Goal: Book appointment/travel/reservation

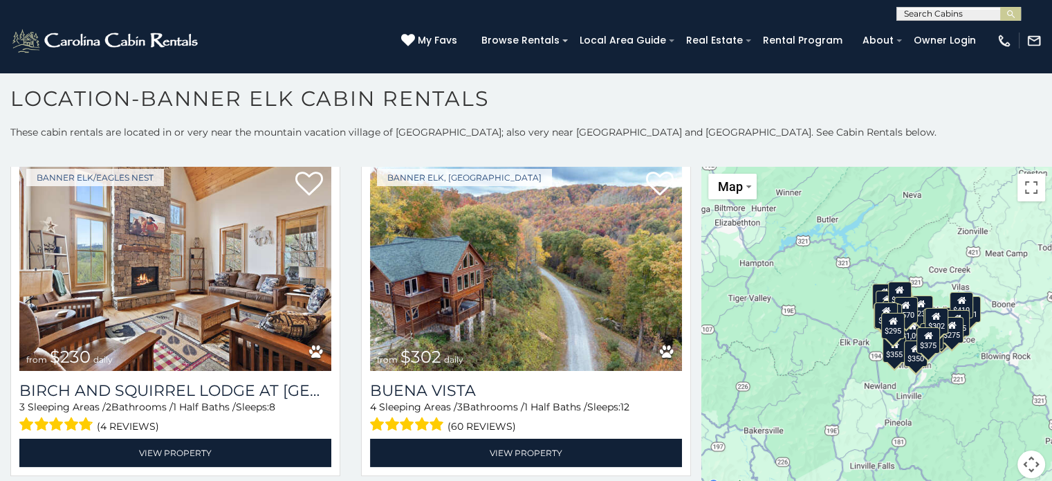
scroll to position [4471, 0]
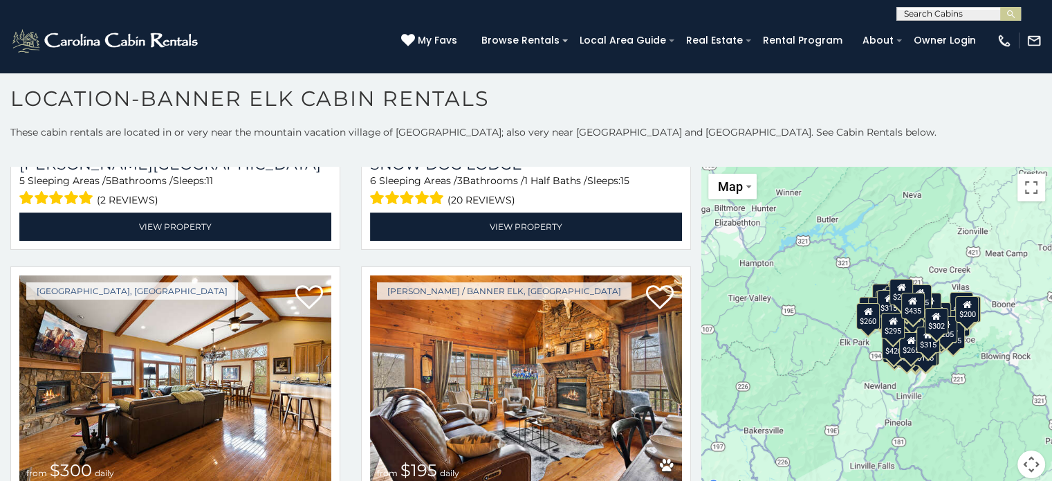
scroll to position [7048, 0]
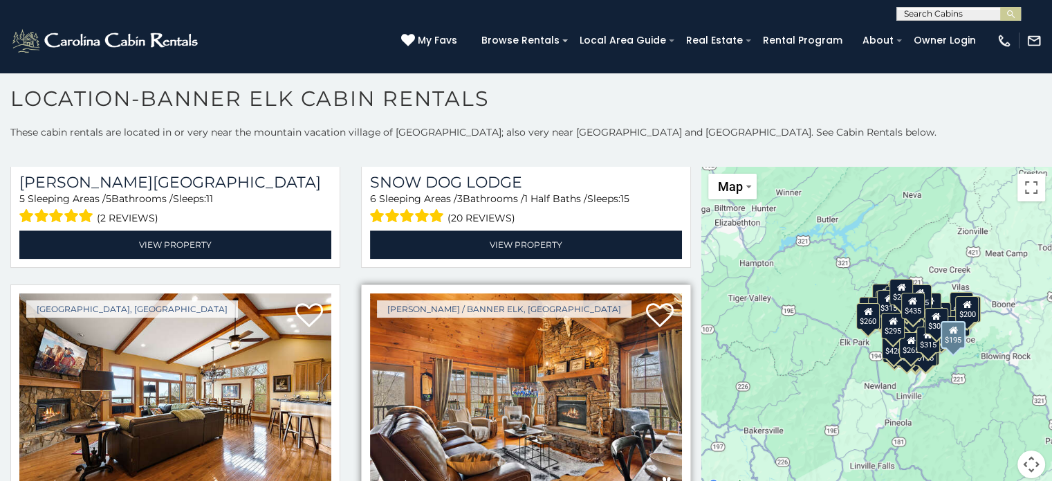
click at [479, 308] on img at bounding box center [526, 397] width 312 height 209
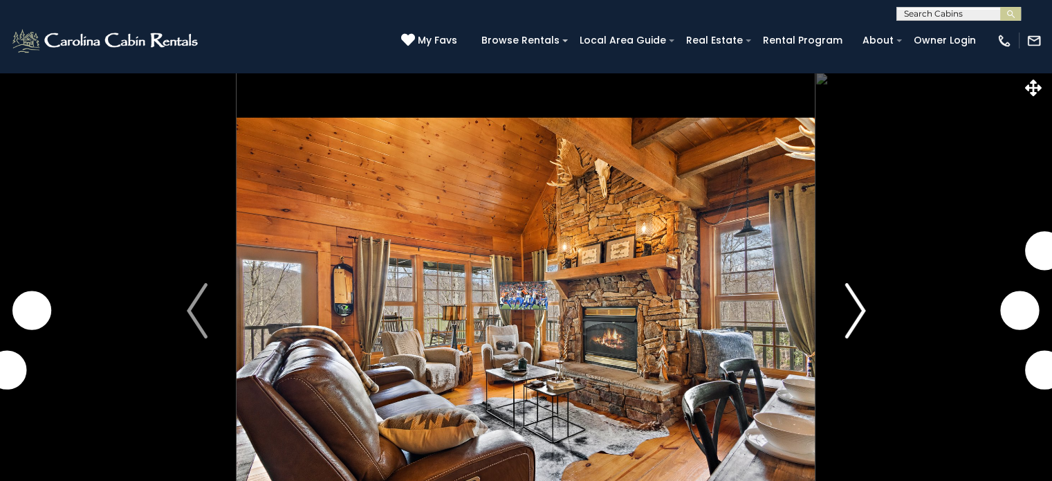
click at [861, 315] on img "Next" at bounding box center [854, 310] width 21 height 55
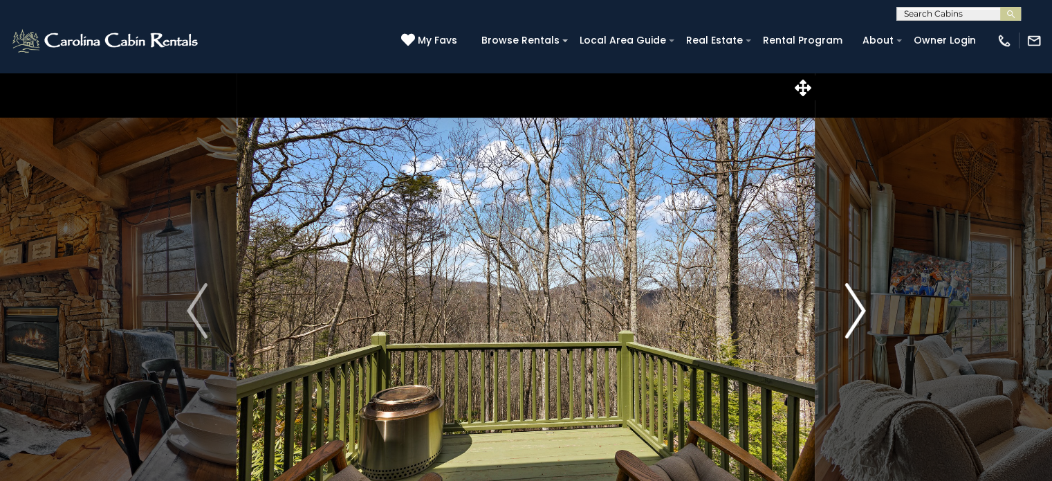
click at [861, 315] on img "Next" at bounding box center [854, 310] width 21 height 55
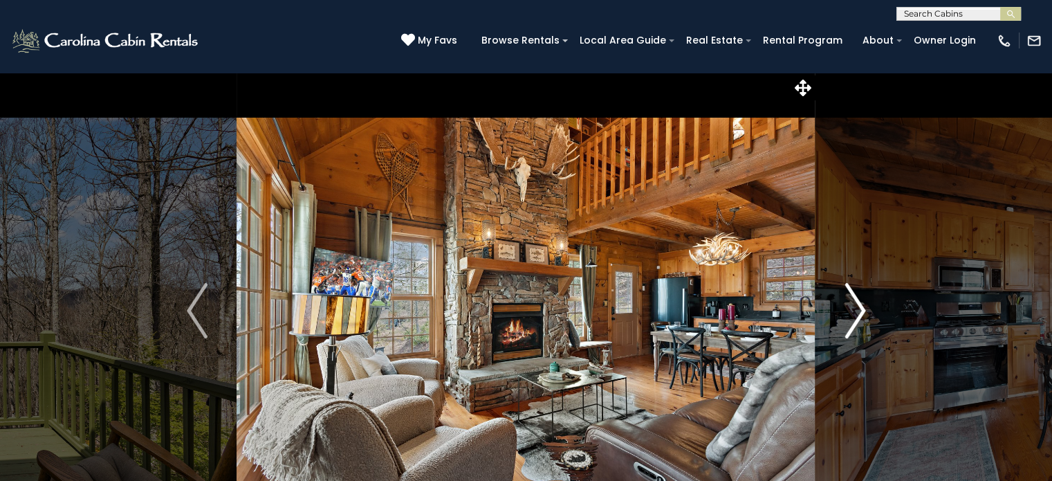
click at [861, 315] on img "Next" at bounding box center [854, 310] width 21 height 55
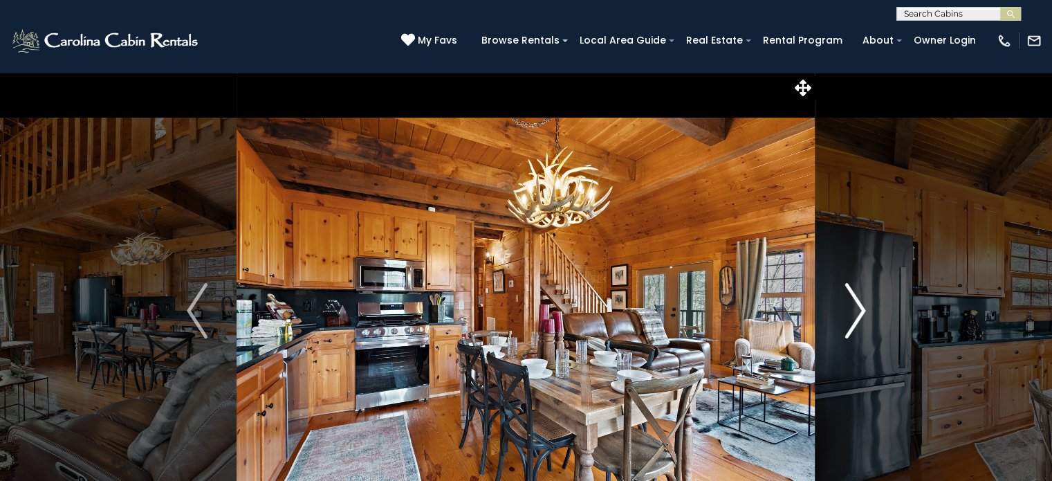
click at [861, 315] on img "Next" at bounding box center [854, 310] width 21 height 55
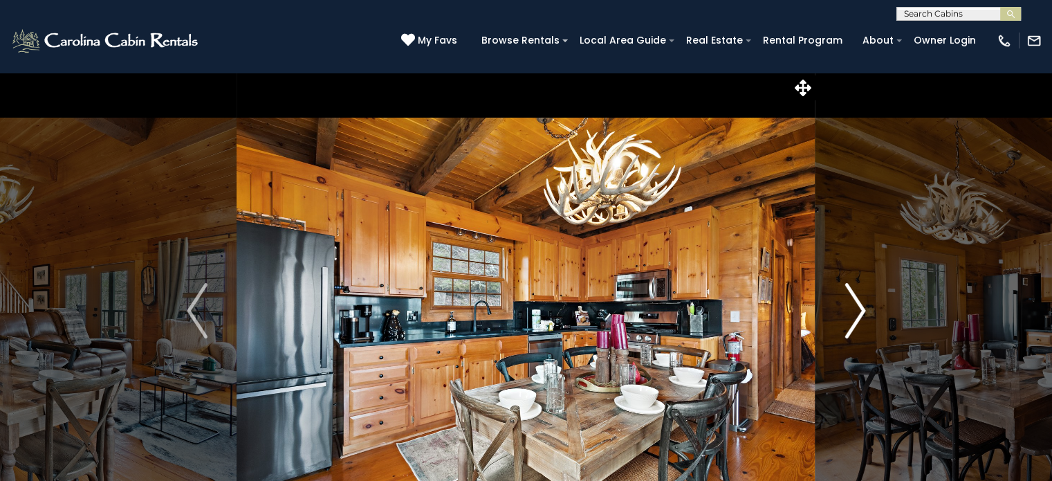
click at [861, 315] on img "Next" at bounding box center [854, 310] width 21 height 55
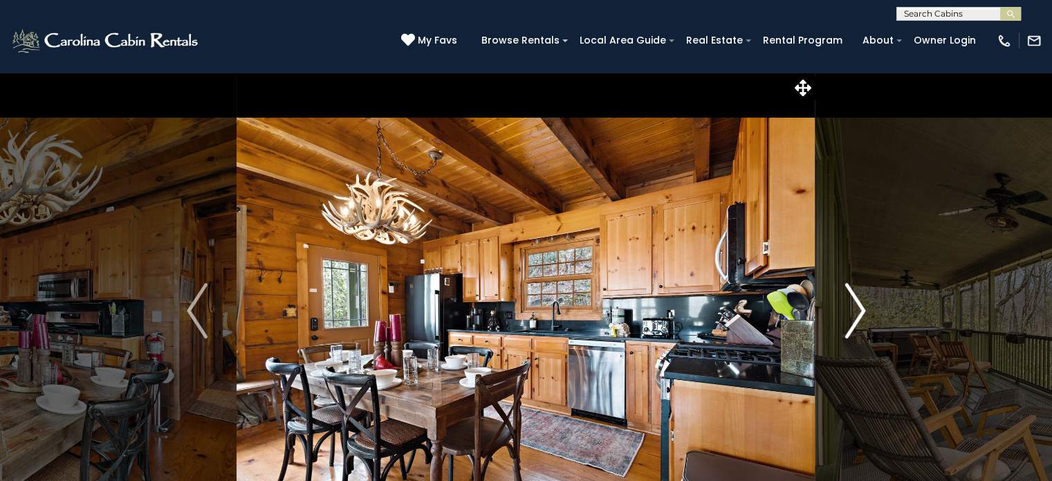
click at [861, 315] on img "Next" at bounding box center [854, 310] width 21 height 55
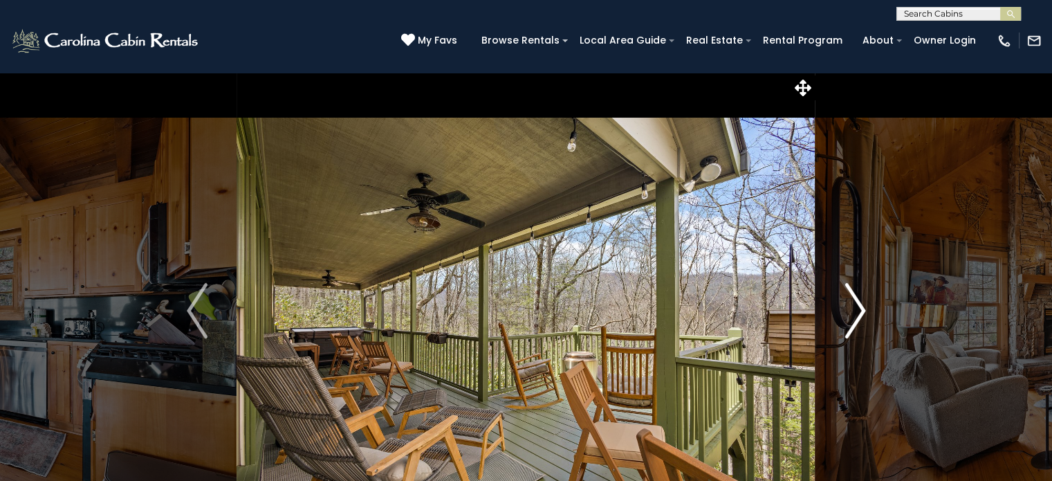
click at [861, 315] on img "Next" at bounding box center [854, 310] width 21 height 55
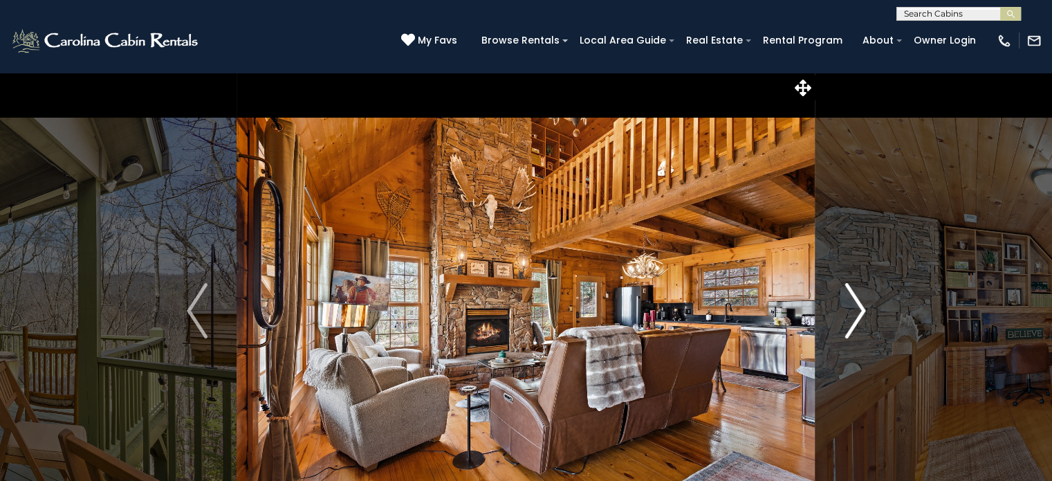
click at [861, 315] on img "Next" at bounding box center [854, 310] width 21 height 55
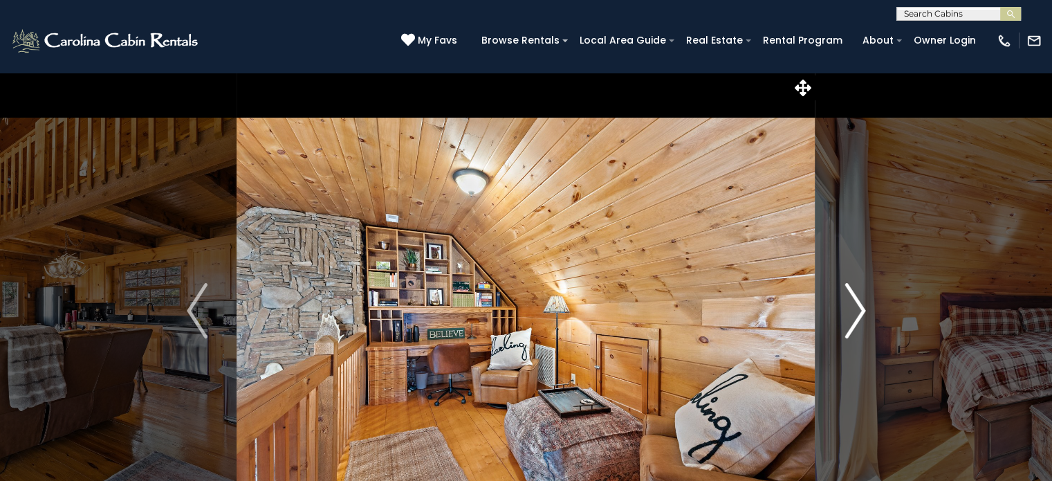
click at [861, 315] on img "Next" at bounding box center [854, 310] width 21 height 55
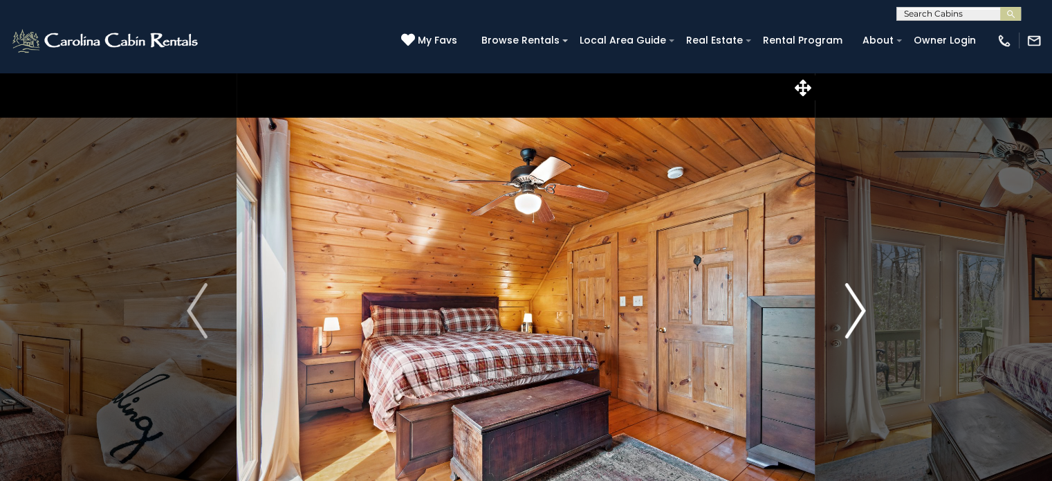
click at [861, 315] on img "Next" at bounding box center [854, 310] width 21 height 55
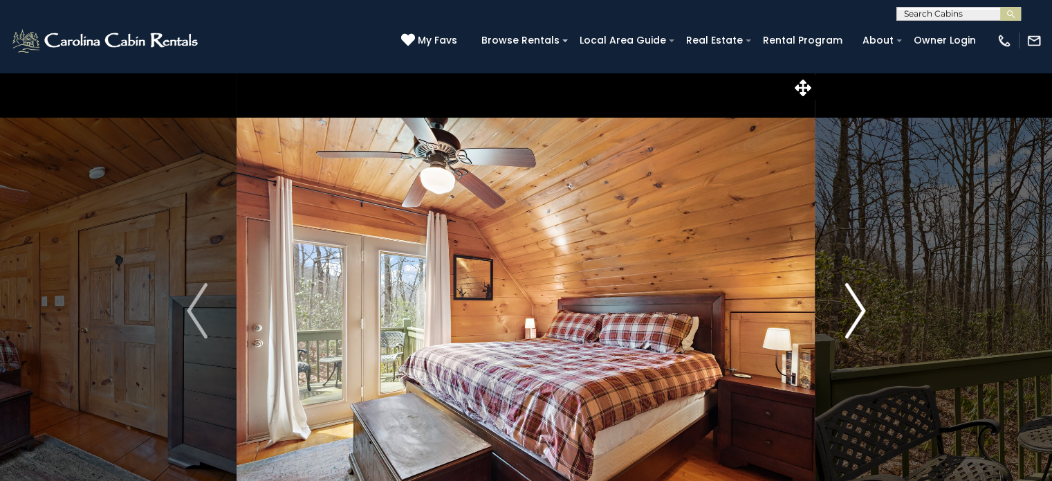
click at [861, 315] on img "Next" at bounding box center [854, 310] width 21 height 55
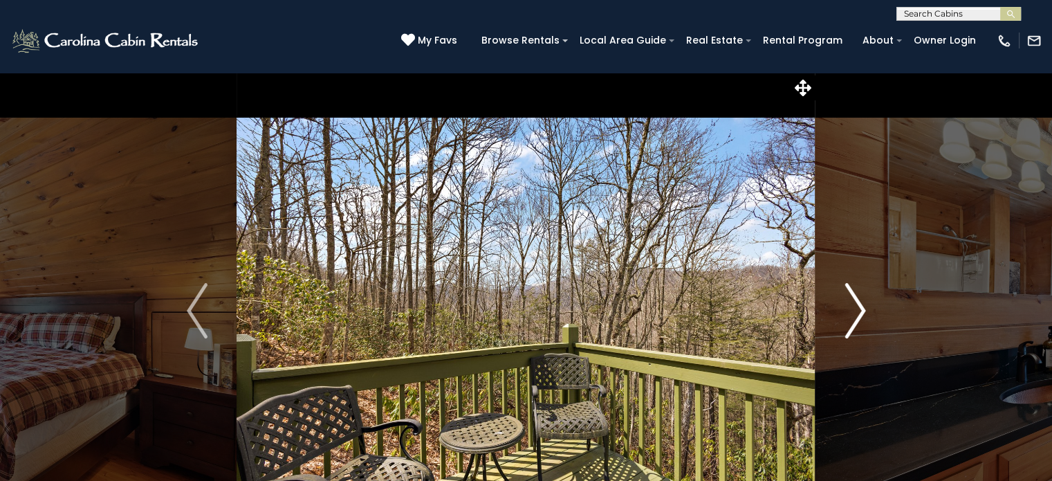
click at [861, 315] on img "Next" at bounding box center [854, 310] width 21 height 55
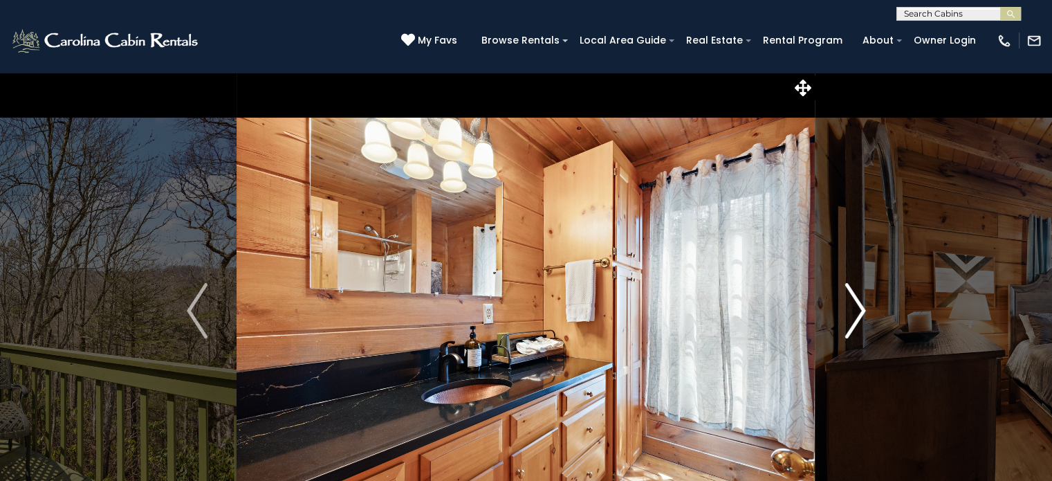
click at [861, 315] on img "Next" at bounding box center [854, 310] width 21 height 55
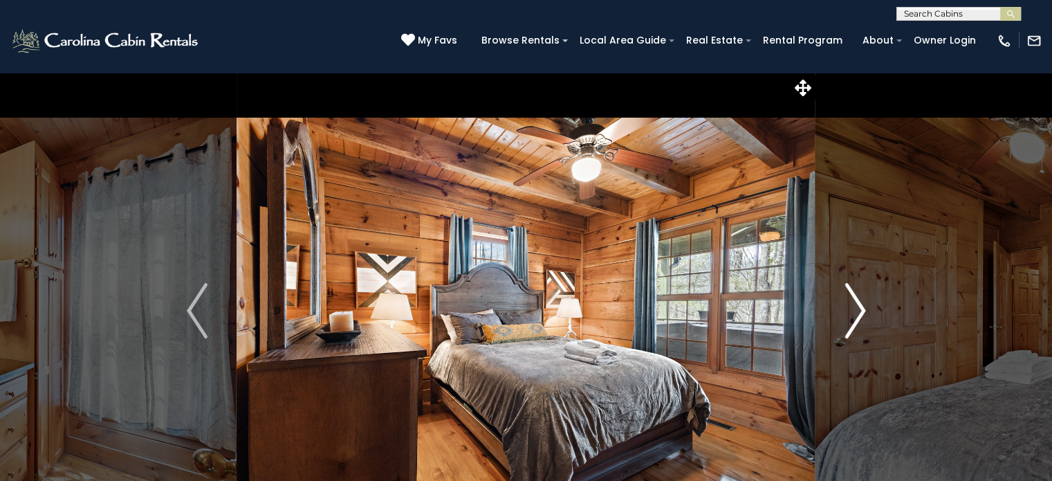
click at [861, 315] on img "Next" at bounding box center [854, 310] width 21 height 55
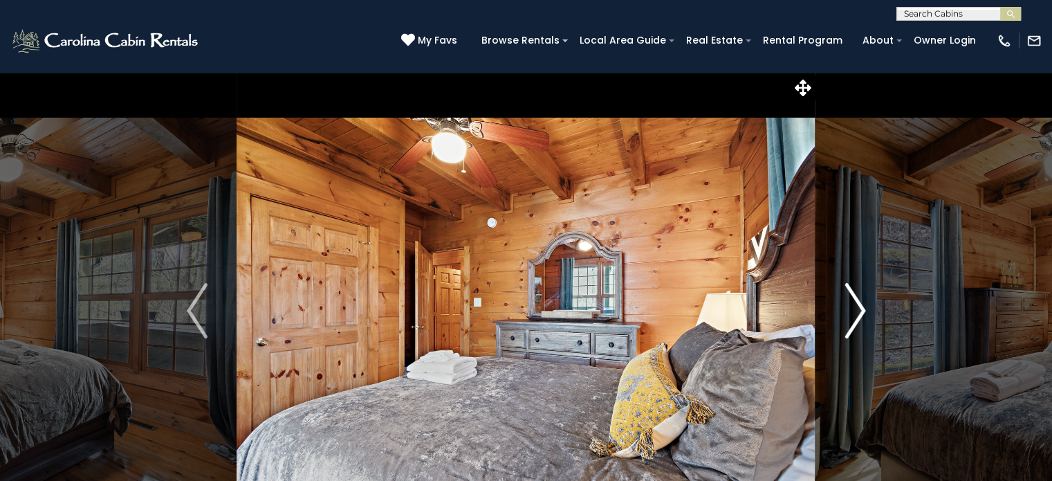
click at [861, 315] on img "Next" at bounding box center [854, 310] width 21 height 55
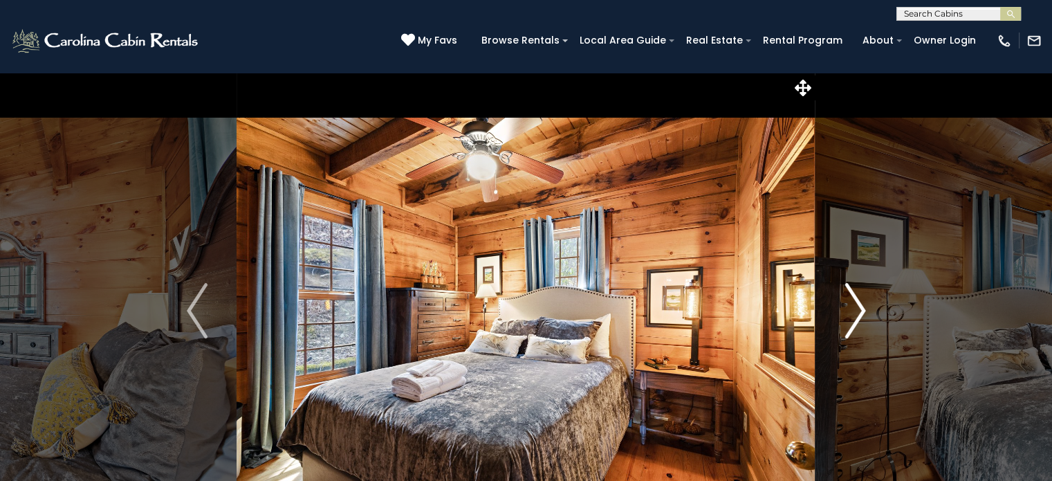
click at [855, 307] on img "Next" at bounding box center [854, 310] width 21 height 55
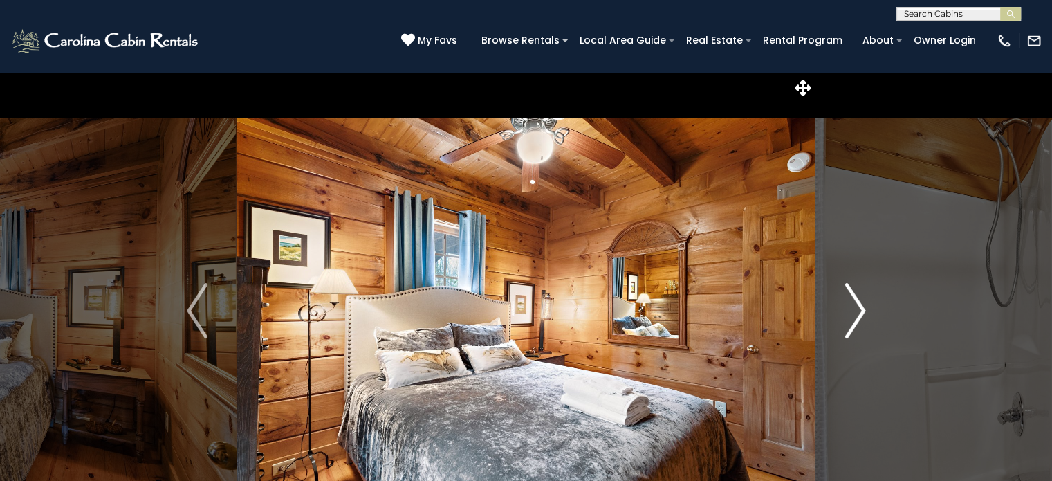
click at [855, 307] on img "Next" at bounding box center [854, 310] width 21 height 55
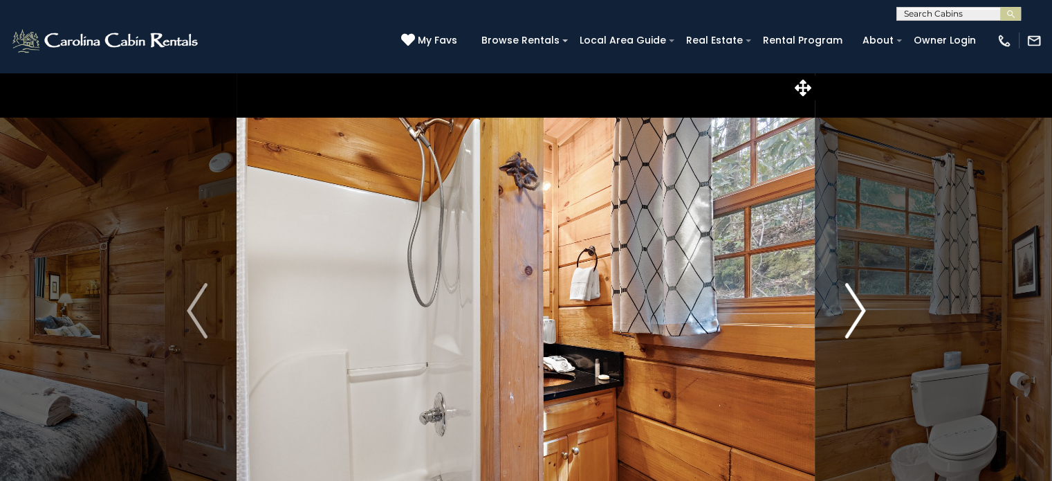
click at [855, 307] on img "Next" at bounding box center [854, 310] width 21 height 55
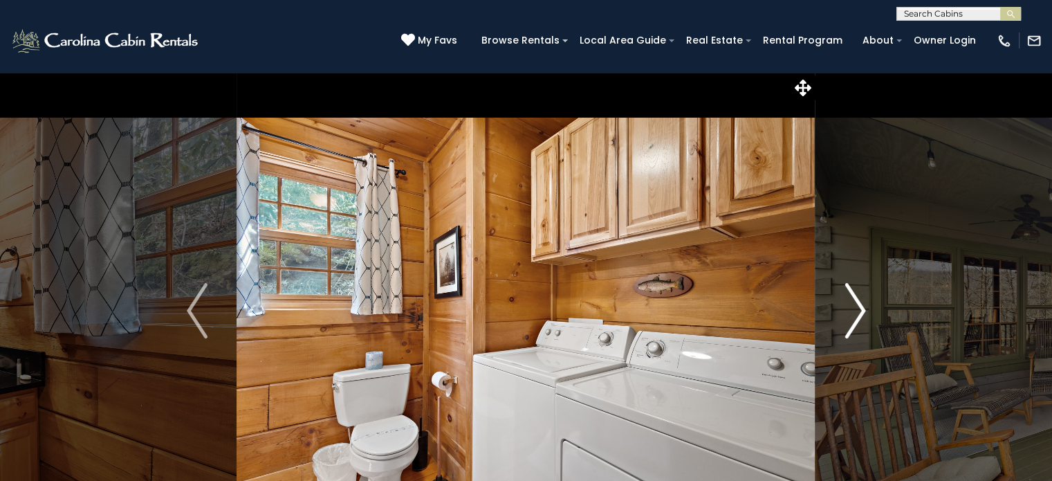
click at [855, 307] on img "Next" at bounding box center [854, 310] width 21 height 55
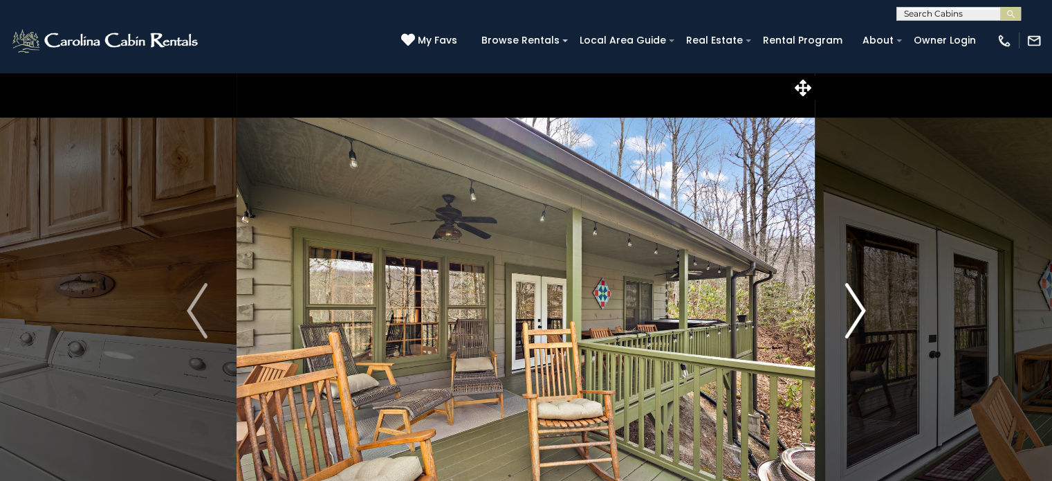
click at [855, 307] on img "Next" at bounding box center [854, 310] width 21 height 55
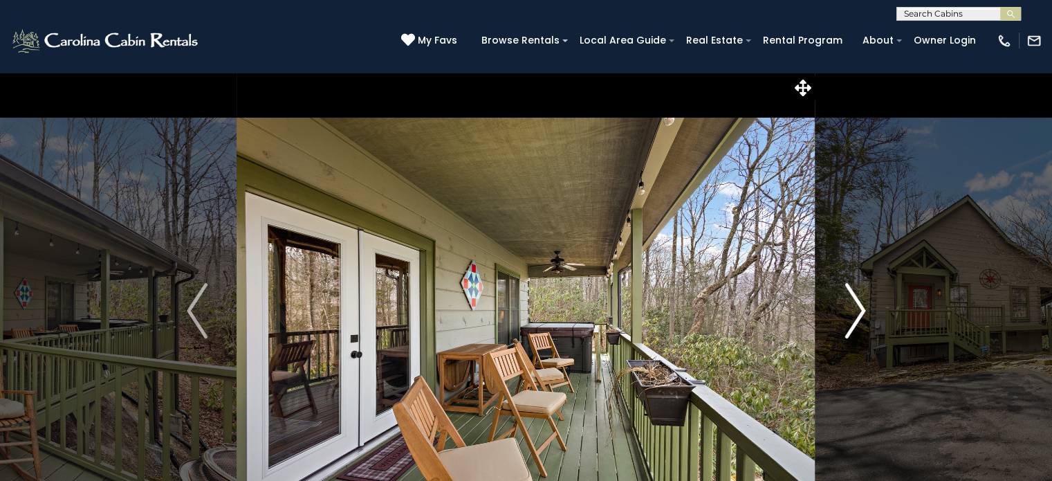
click at [855, 307] on img "Next" at bounding box center [854, 310] width 21 height 55
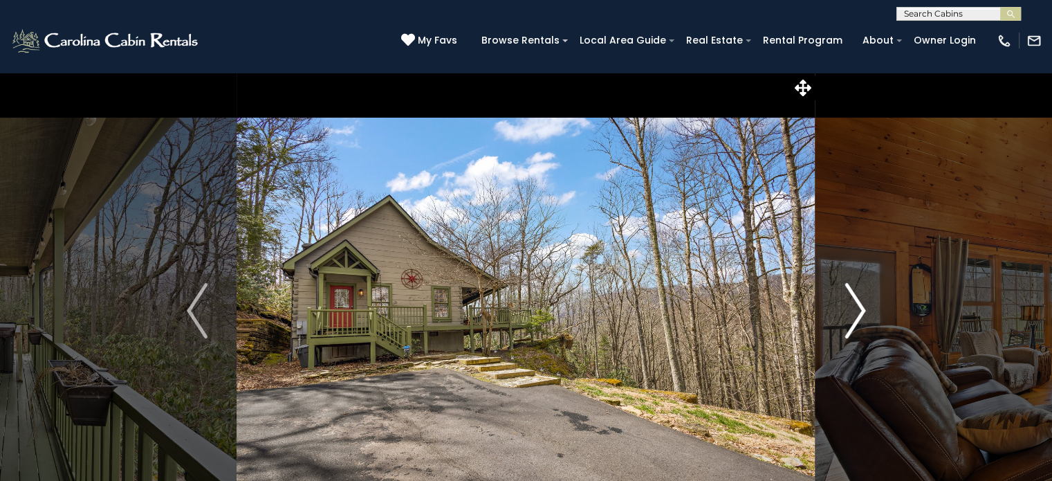
click at [855, 307] on img "Next" at bounding box center [854, 310] width 21 height 55
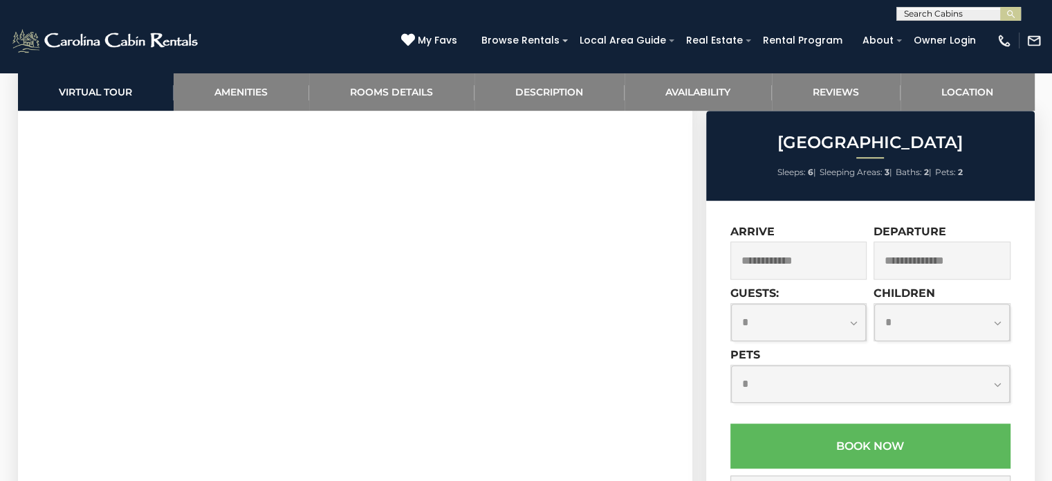
scroll to position [744, 0]
click at [775, 254] on input "text" at bounding box center [798, 260] width 137 height 38
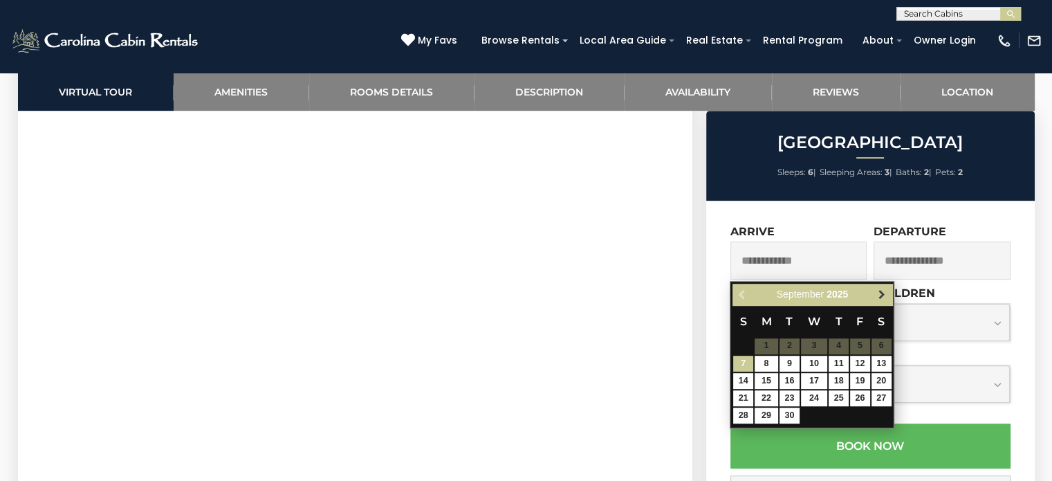
click at [882, 295] on span "Next" at bounding box center [881, 293] width 11 height 11
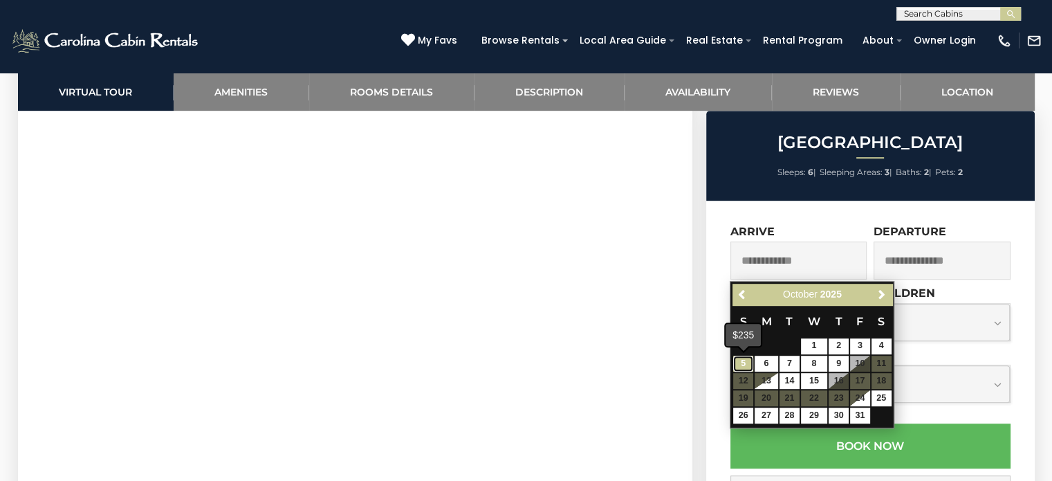
click at [741, 359] on link "5" at bounding box center [743, 363] width 20 height 16
type input "**********"
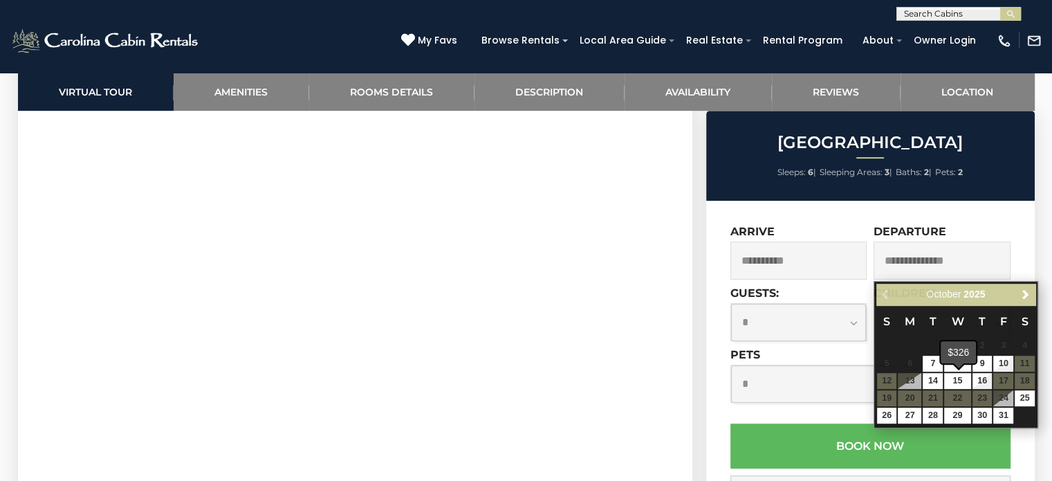
click at [962, 367] on span at bounding box center [958, 365] width 11 height 6
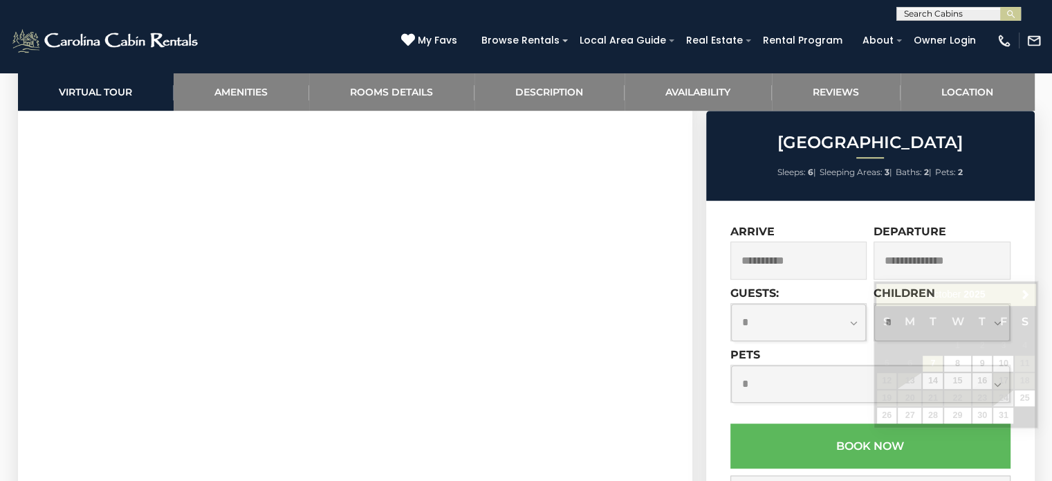
click at [934, 259] on input "text" at bounding box center [941, 260] width 137 height 38
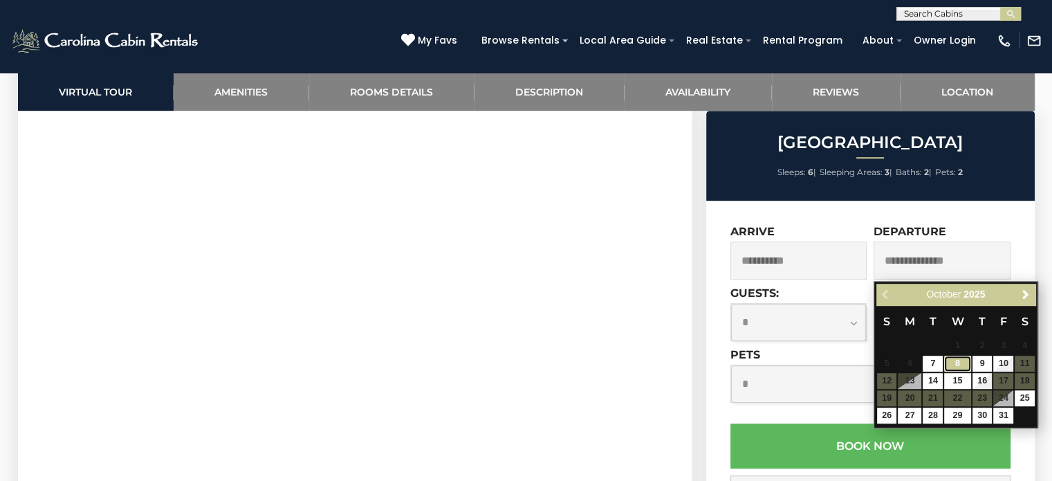
click at [958, 360] on link "8" at bounding box center [957, 363] width 26 height 16
type input "**********"
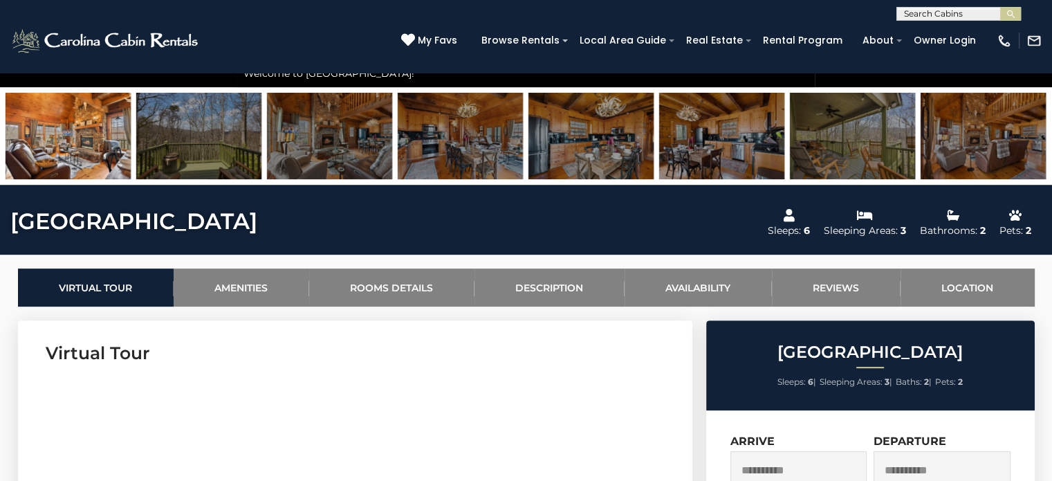
scroll to position [0, 0]
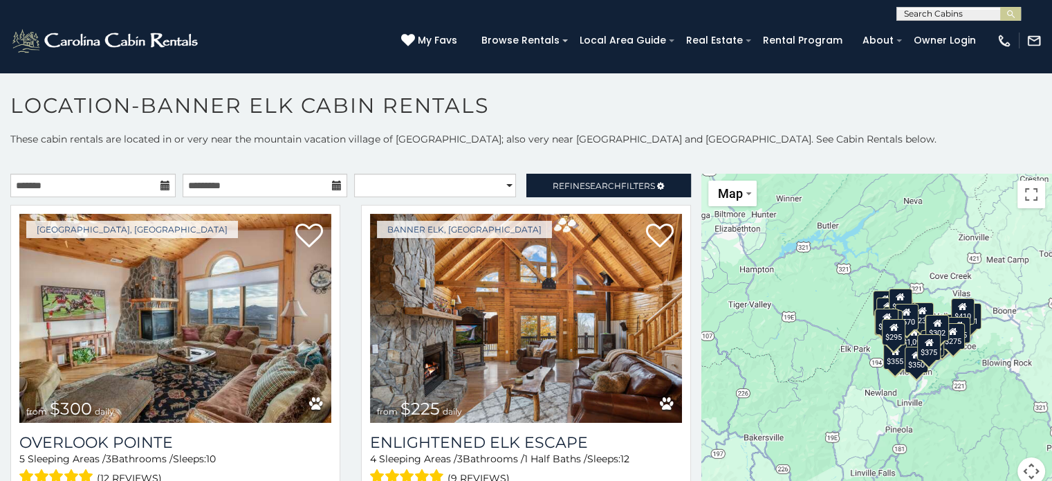
scroll to position [7, 0]
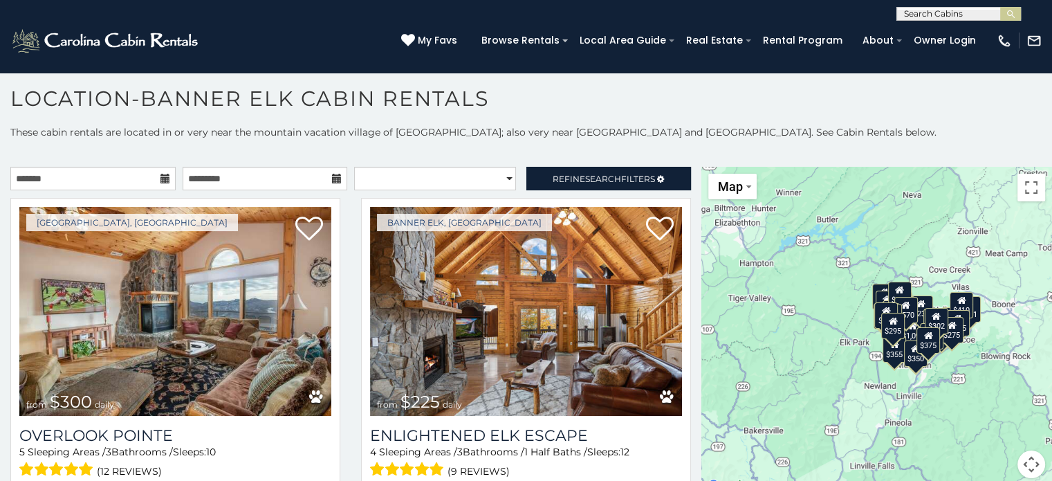
click at [160, 183] on icon at bounding box center [165, 179] width 10 height 10
click at [160, 176] on icon at bounding box center [165, 179] width 10 height 10
click at [115, 179] on input "text" at bounding box center [92, 179] width 165 height 24
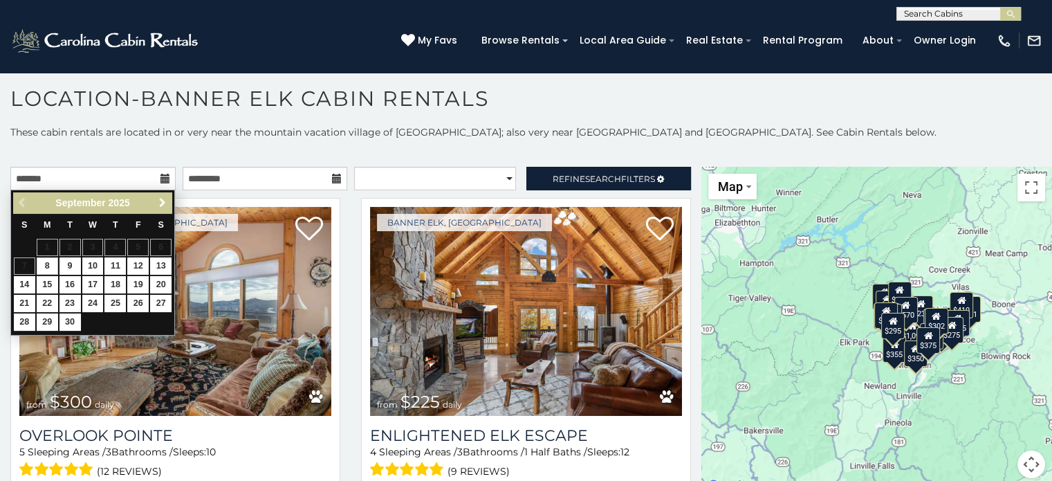
click at [163, 201] on span "Next" at bounding box center [162, 202] width 11 height 11
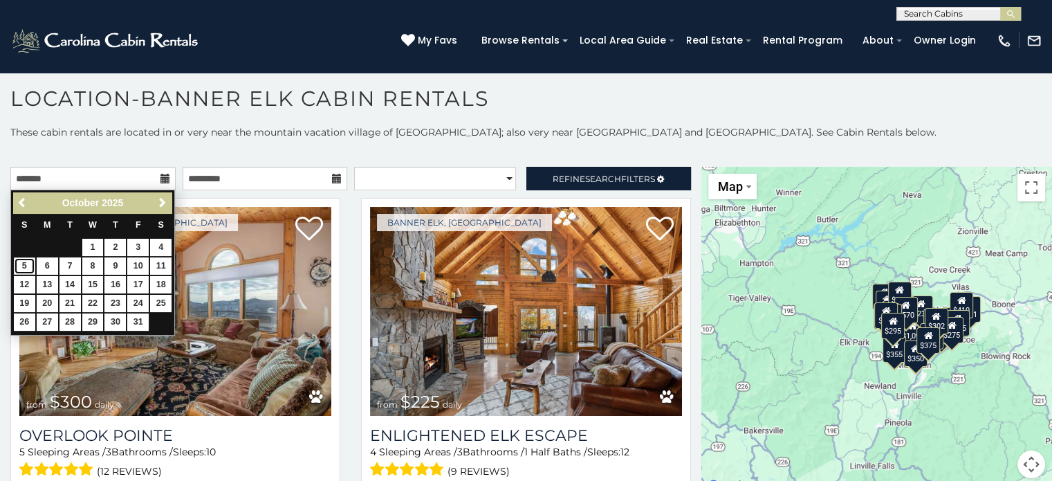
click at [28, 265] on link "5" at bounding box center [24, 265] width 21 height 17
type input "**********"
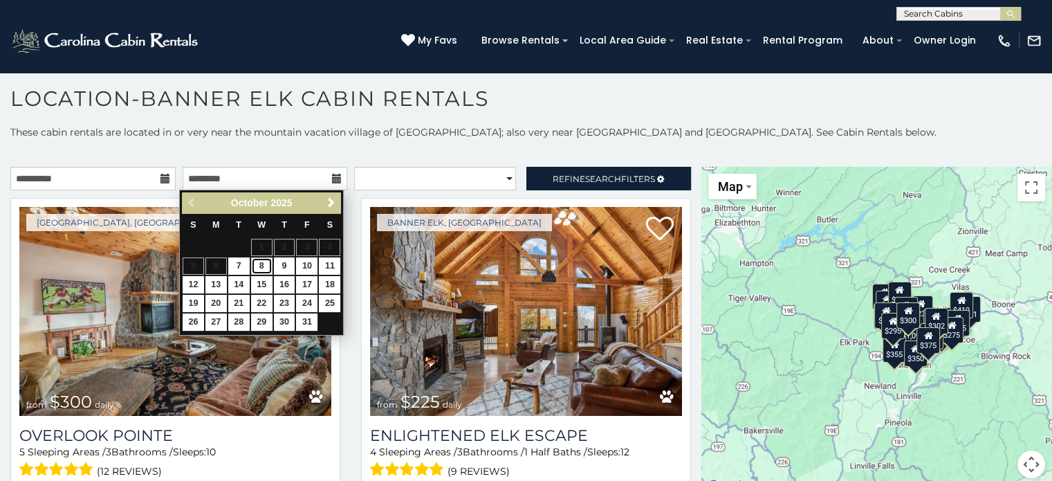
click at [259, 263] on link "8" at bounding box center [261, 265] width 21 height 17
type input "**********"
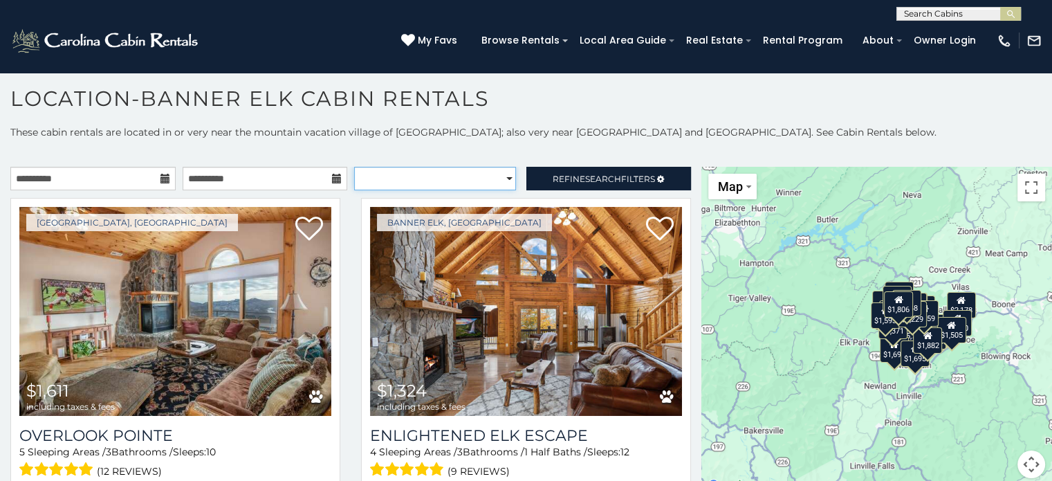
click at [501, 176] on select "**********" at bounding box center [435, 179] width 162 height 24
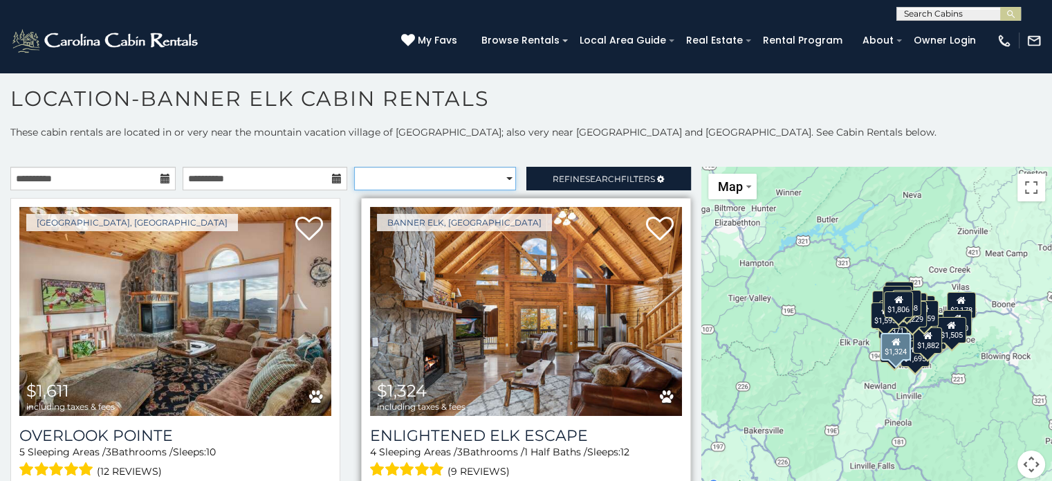
select select "*********"
click at [354, 167] on select "**********" at bounding box center [435, 179] width 162 height 24
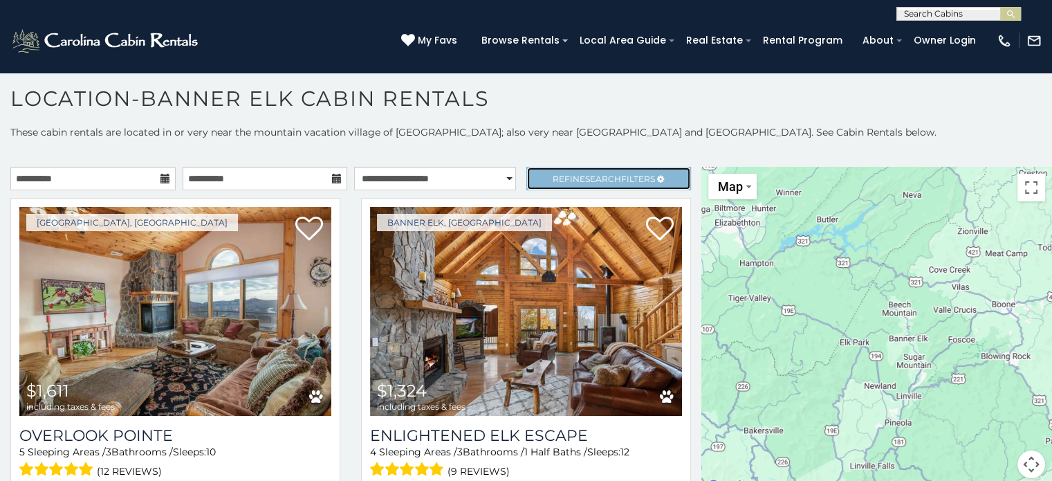
click at [571, 174] on span "Refine Search Filters" at bounding box center [604, 179] width 102 height 10
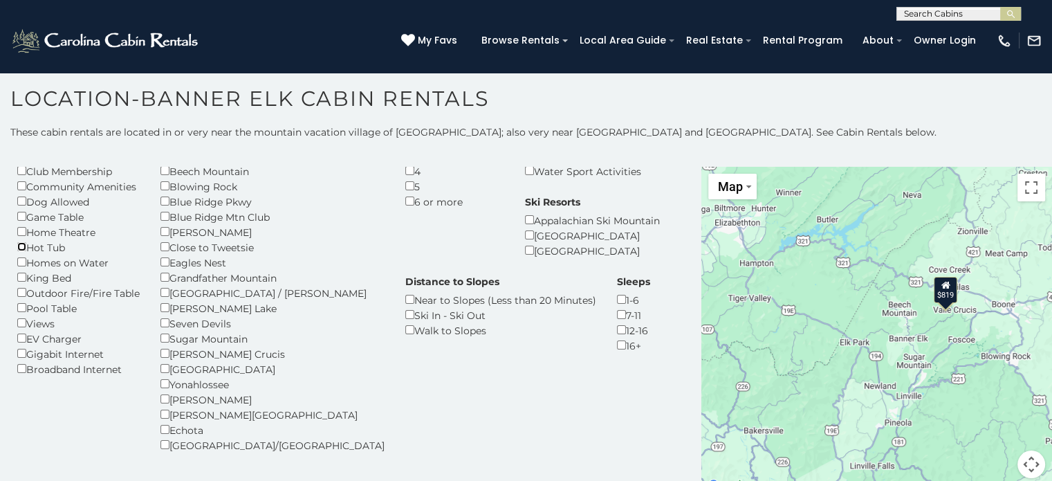
scroll to position [97, 0]
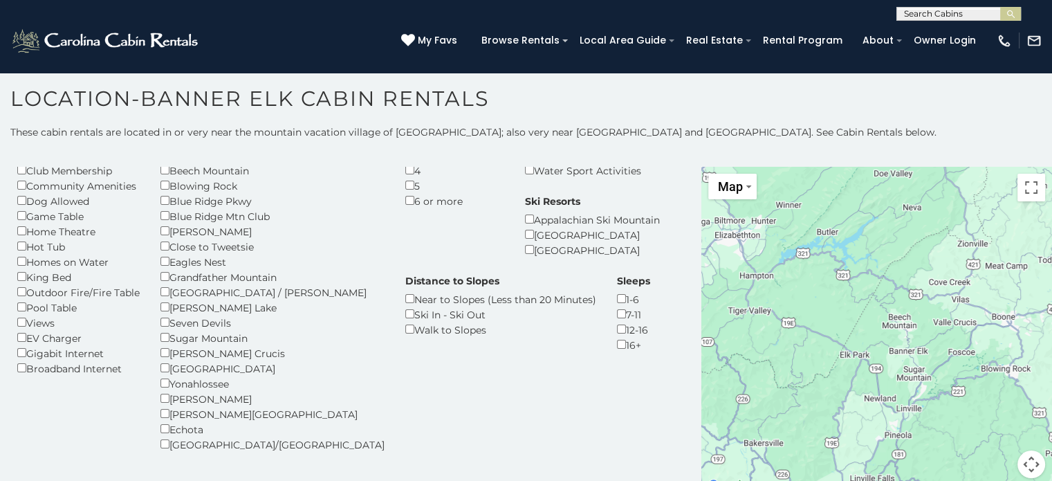
drag, startPoint x: 1044, startPoint y: 284, endPoint x: 1048, endPoint y: 293, distance: 9.6
click at [1044, 298] on div at bounding box center [876, 331] width 351 height 328
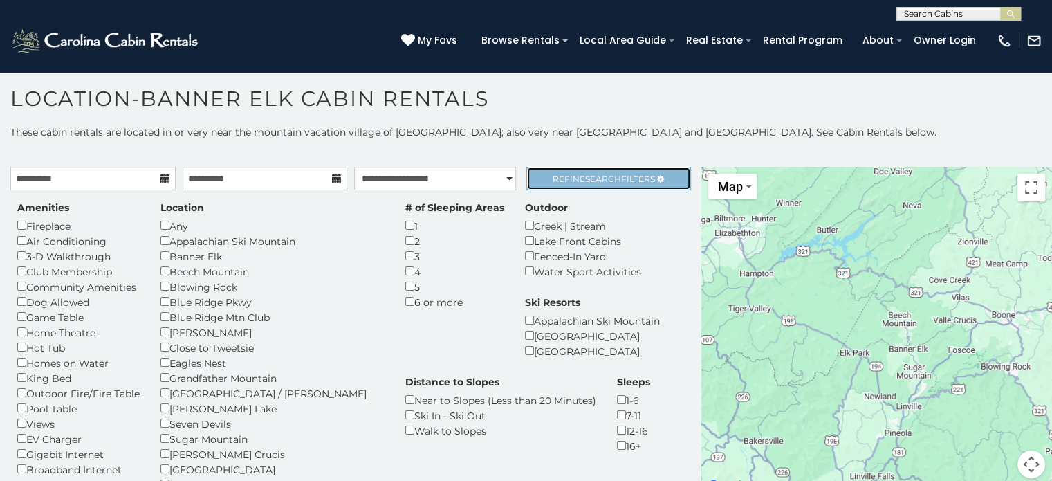
click at [585, 176] on span "Search" at bounding box center [603, 179] width 36 height 10
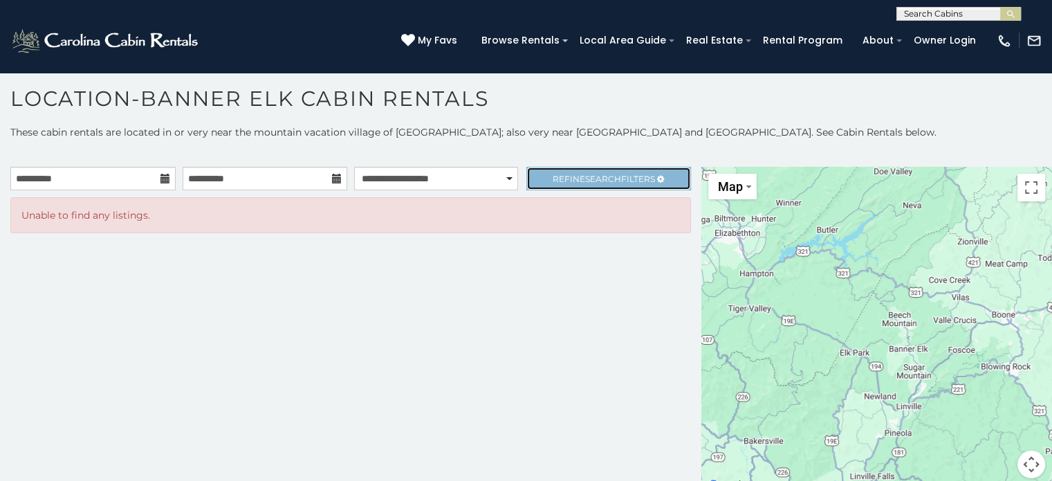
click at [577, 176] on span "Refine Search Filters" at bounding box center [604, 179] width 102 height 10
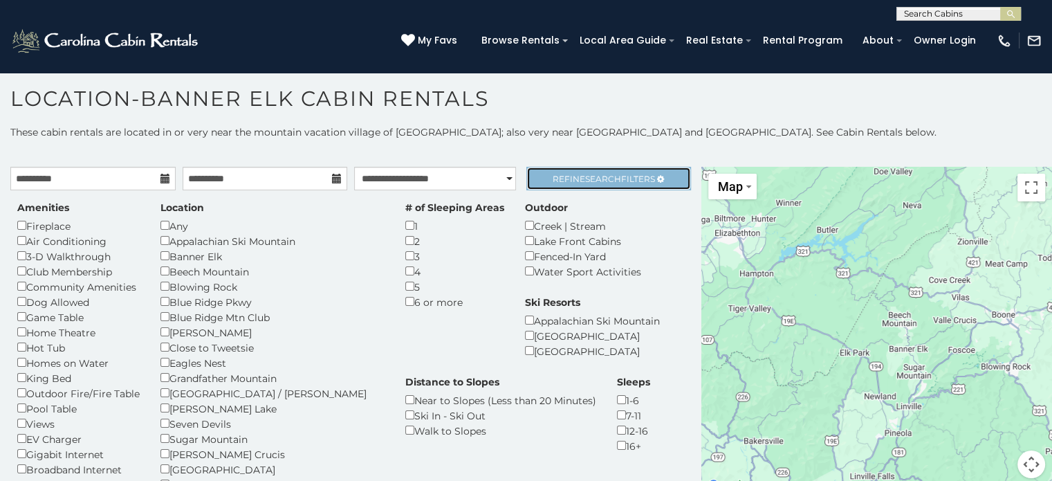
click at [573, 174] on span "Refine Search Filters" at bounding box center [604, 179] width 102 height 10
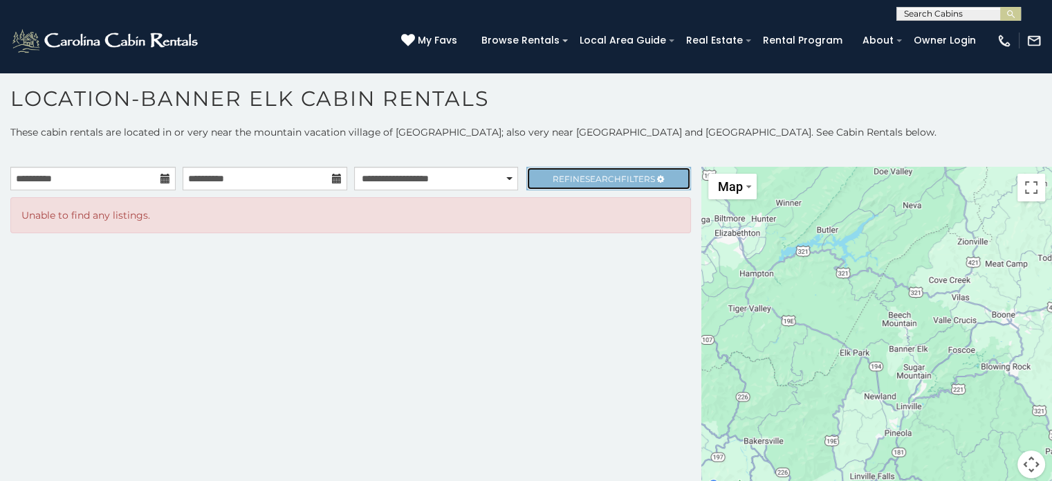
click at [573, 174] on span "Refine Search Filters" at bounding box center [604, 179] width 102 height 10
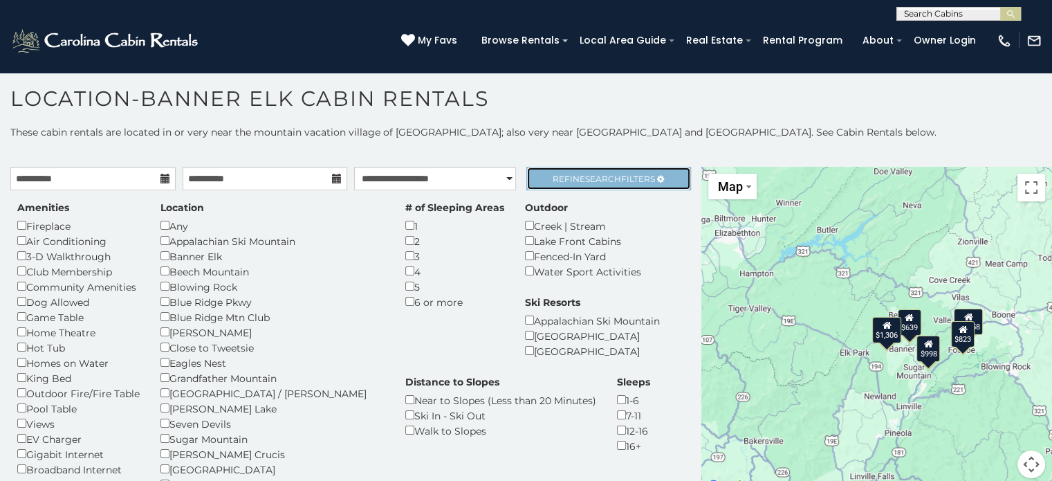
click at [568, 171] on link "Refine Search Filters" at bounding box center [608, 179] width 165 height 24
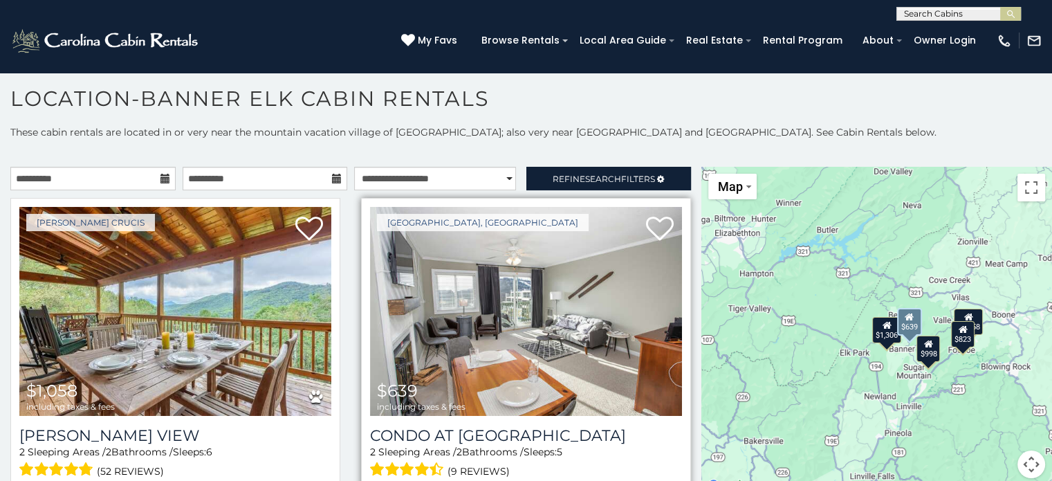
click at [498, 317] on img at bounding box center [526, 311] width 312 height 209
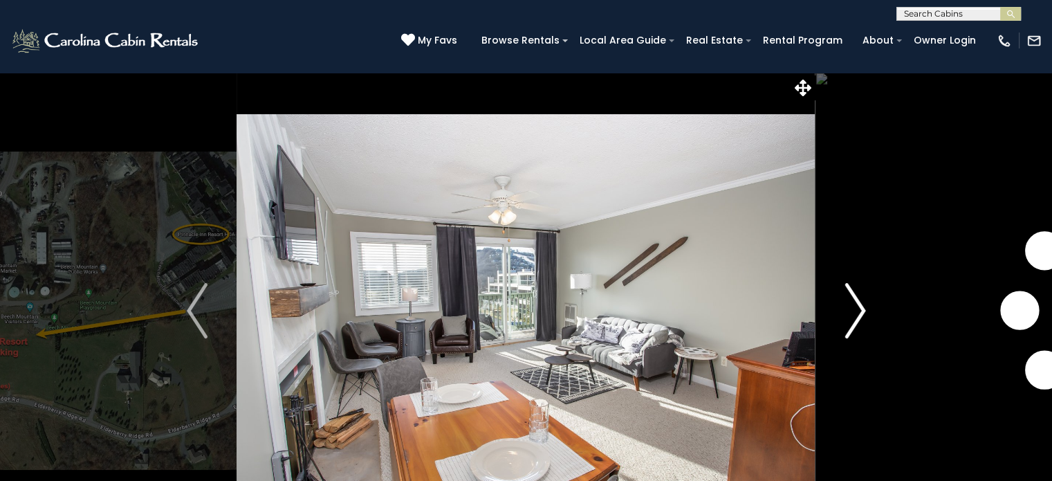
click at [863, 307] on img "Next" at bounding box center [854, 310] width 21 height 55
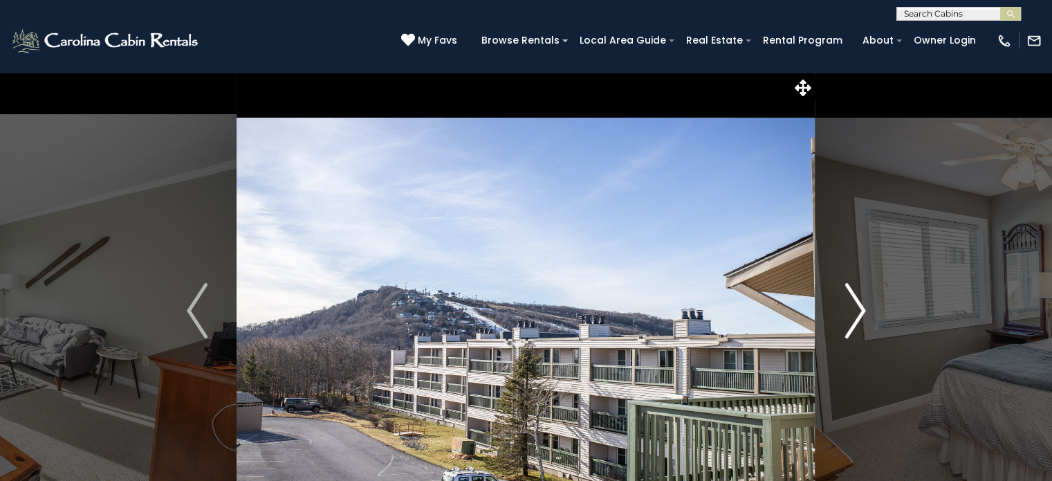
click at [857, 312] on img "Next" at bounding box center [854, 310] width 21 height 55
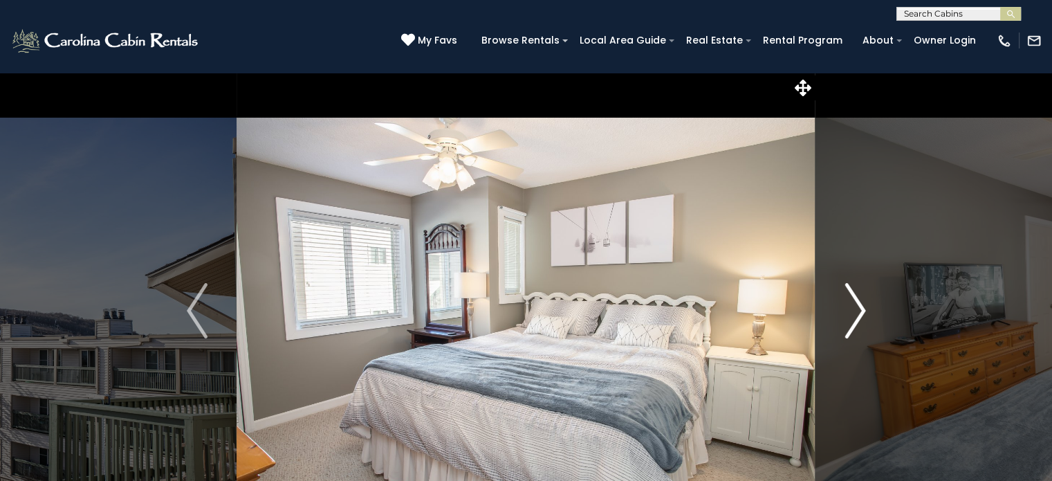
click at [857, 312] on img "Next" at bounding box center [854, 310] width 21 height 55
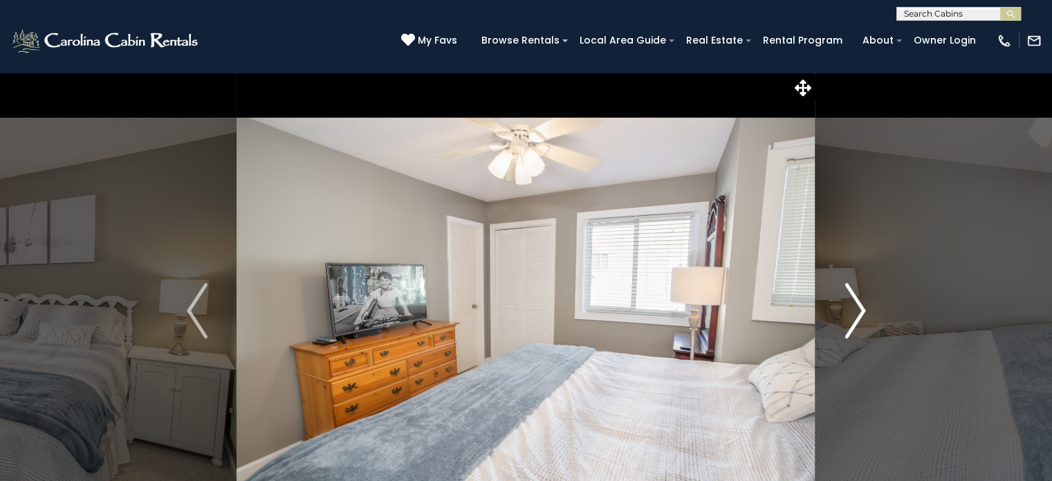
click at [857, 312] on img "Next" at bounding box center [854, 310] width 21 height 55
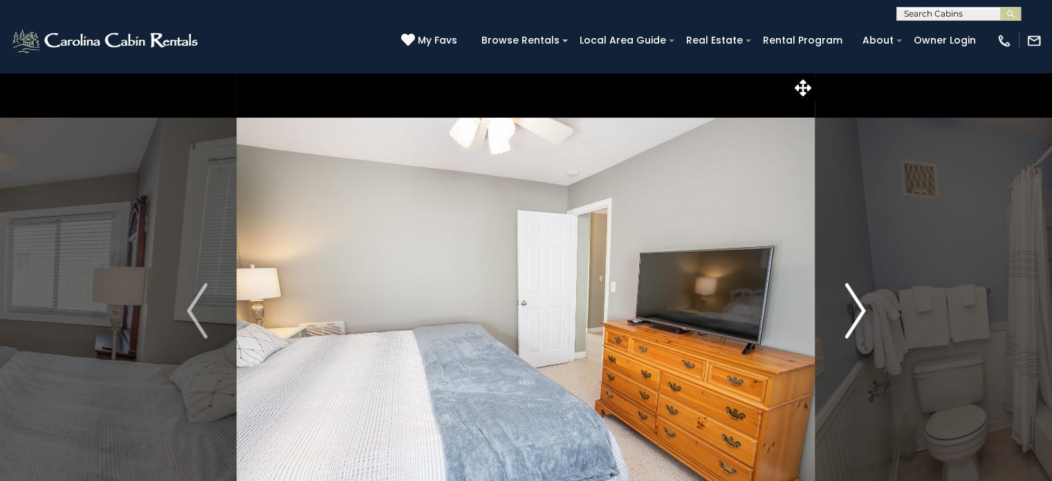
click at [857, 312] on img "Next" at bounding box center [854, 310] width 21 height 55
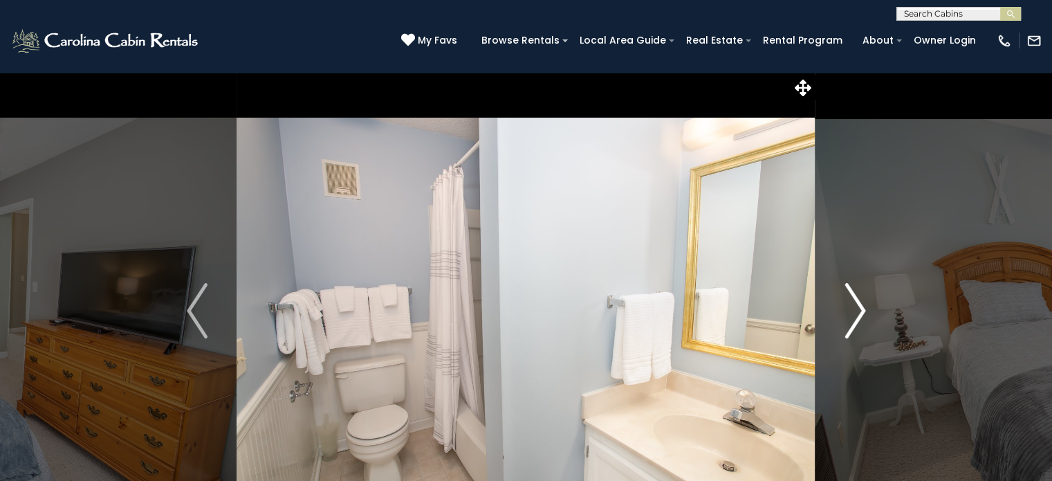
click at [857, 312] on img "Next" at bounding box center [854, 310] width 21 height 55
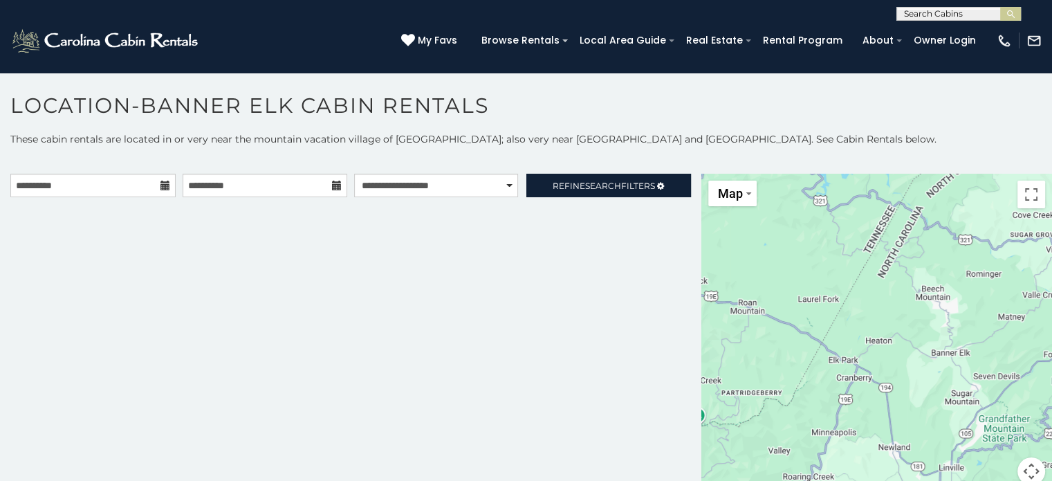
scroll to position [7, 0]
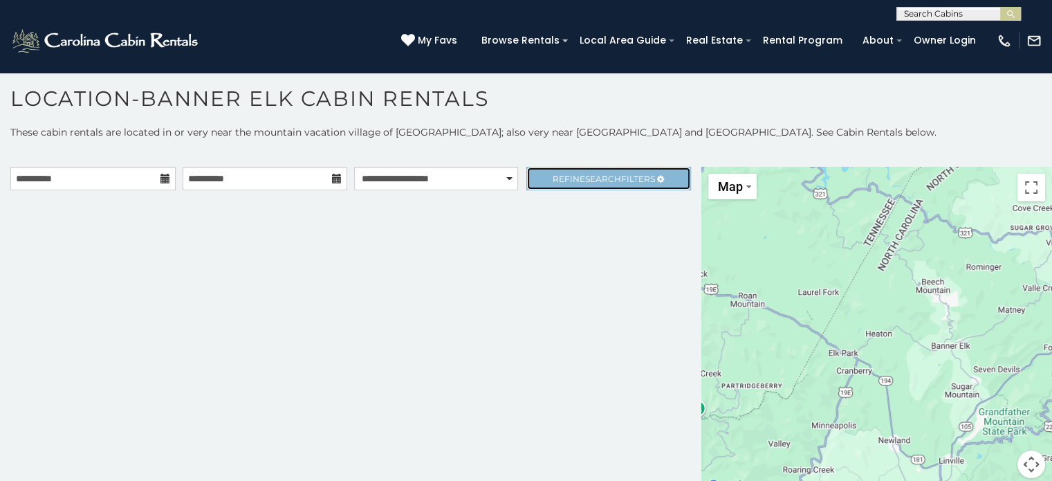
click at [585, 176] on span "Search" at bounding box center [603, 179] width 36 height 10
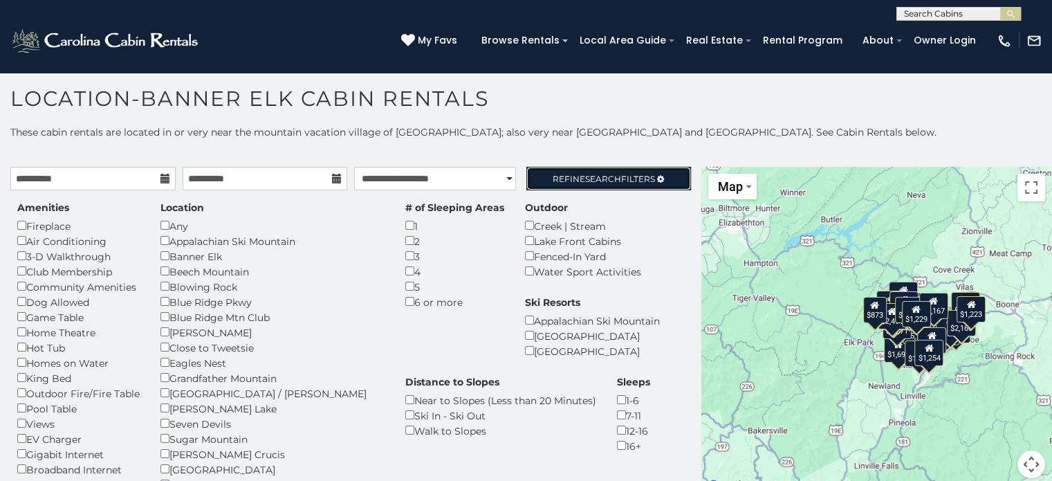
scroll to position [33, 0]
